Goal: Task Accomplishment & Management: Use online tool/utility

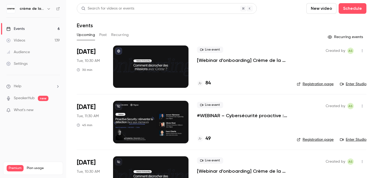
click at [230, 114] on p "#WEBINAR – Cybersécurité proactive : une nouvelle ère pour la détection des men…" at bounding box center [242, 115] width 91 height 6
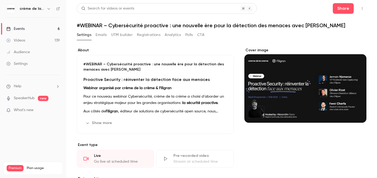
click at [148, 36] on button "Registrations" at bounding box center [149, 35] width 24 height 8
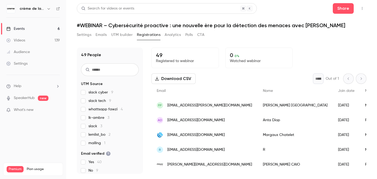
click at [61, 57] on link "Audience" at bounding box center [33, 52] width 66 height 12
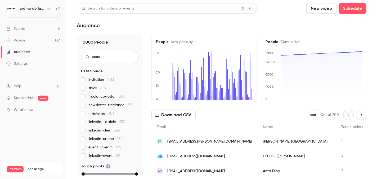
click at [24, 29] on div "Events" at bounding box center [15, 28] width 18 height 5
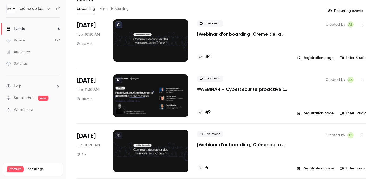
scroll to position [22, 0]
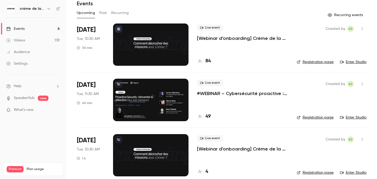
click at [224, 115] on div "49" at bounding box center [242, 116] width 91 height 7
click at [225, 89] on div "Live event #WEBINAR – Cybersécurité proactive : une nouvelle ère pour la détect…" at bounding box center [242, 88] width 91 height 17
click at [220, 92] on p "#WEBINAR – Cybersécurité proactive : une nouvelle ère pour la détection des men…" at bounding box center [242, 93] width 91 height 6
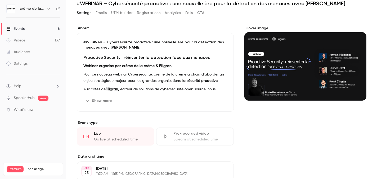
click at [158, 13] on button "Registrations" at bounding box center [149, 13] width 24 height 8
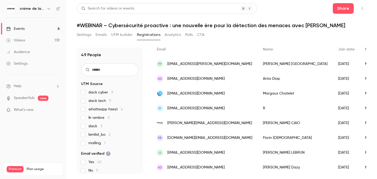
scroll to position [55, 0]
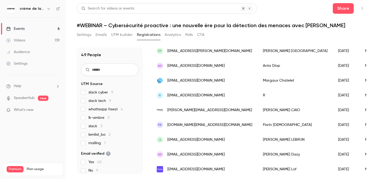
click at [126, 34] on button "UTM builder" at bounding box center [121, 35] width 21 height 8
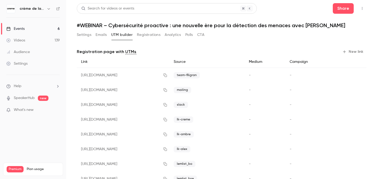
click at [351, 51] on button "New link" at bounding box center [353, 52] width 26 height 8
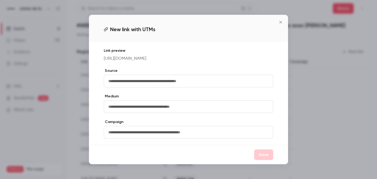
click at [192, 85] on input "text" at bounding box center [188, 81] width 169 height 13
type input "*"
type input "**********"
click at [261, 160] on button "Save" at bounding box center [263, 155] width 19 height 11
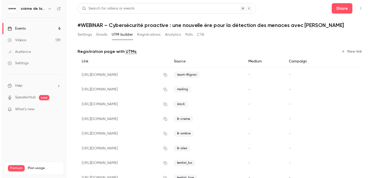
scroll to position [78, 0]
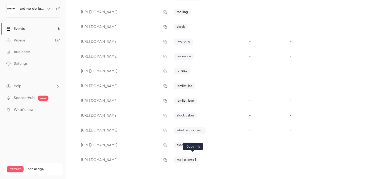
click at [167, 161] on icon "button" at bounding box center [165, 160] width 4 height 4
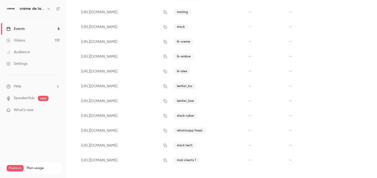
scroll to position [0, 0]
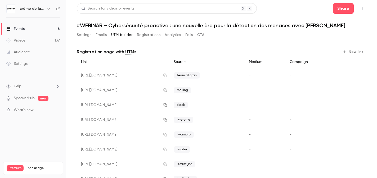
click at [48, 31] on link "Events 6" at bounding box center [33, 29] width 66 height 12
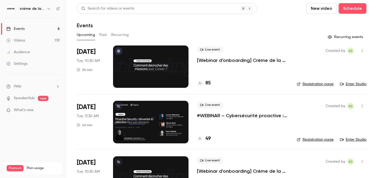
click at [213, 126] on div "Live event #WEBINAR – Cybersécurité proactive : une nouvelle ère pour la détect…" at bounding box center [242, 122] width 91 height 42
click at [213, 117] on p "#WEBINAR – Cybersécurité proactive : une nouvelle ère pour la détection des men…" at bounding box center [242, 115] width 91 height 6
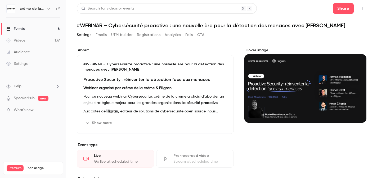
click at [122, 36] on button "UTM builder" at bounding box center [121, 35] width 21 height 8
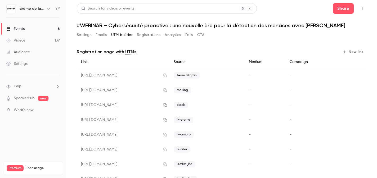
click at [154, 39] on button "Registrations" at bounding box center [149, 35] width 24 height 8
